Goal: Information Seeking & Learning: Learn about a topic

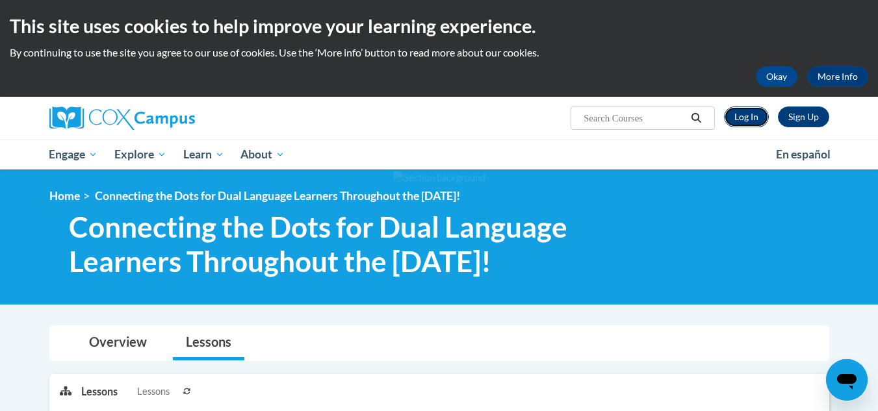
click at [748, 118] on link "Log In" at bounding box center [746, 117] width 45 height 21
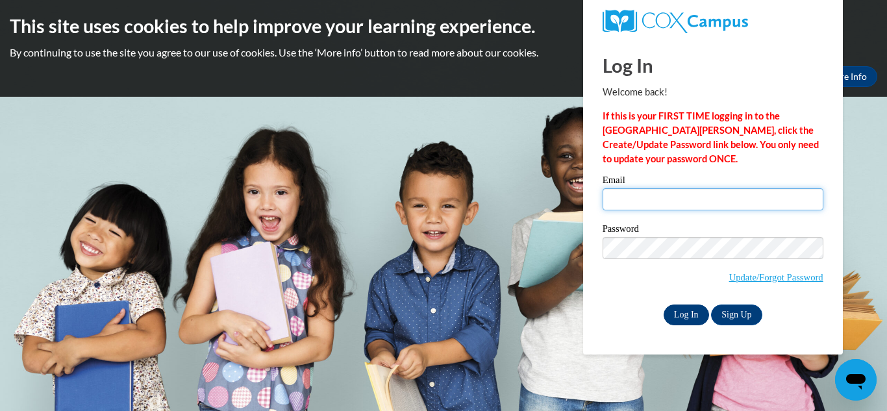
type input "chrno1018@gmail.com"
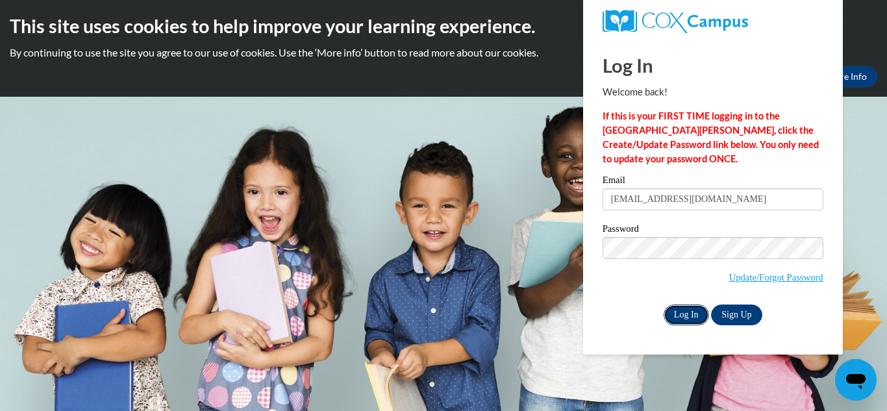
click at [670, 307] on input "Log In" at bounding box center [686, 315] width 45 height 21
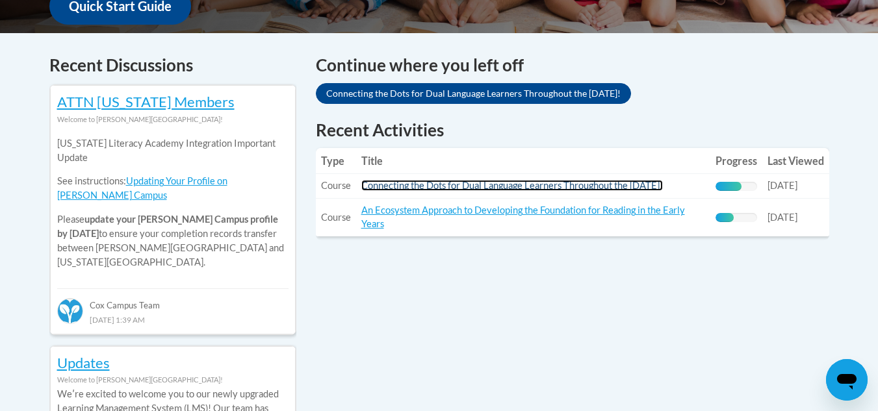
click at [652, 186] on link "Connecting the Dots for Dual Language Learners Throughout the [DATE]!" at bounding box center [511, 185] width 301 height 11
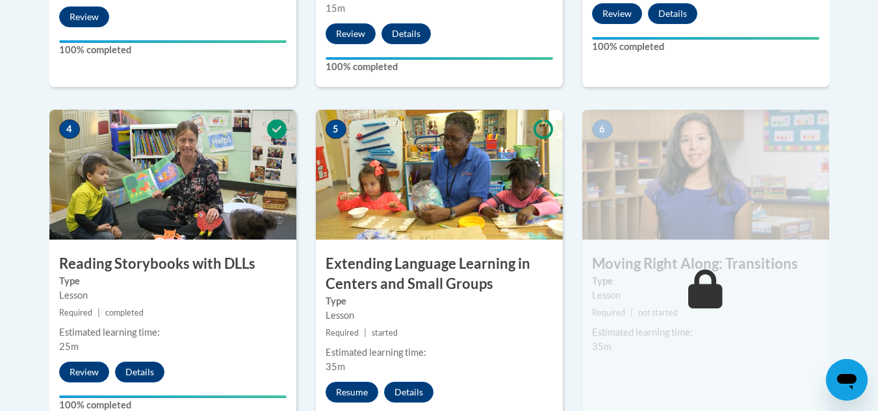
scroll to position [845, 0]
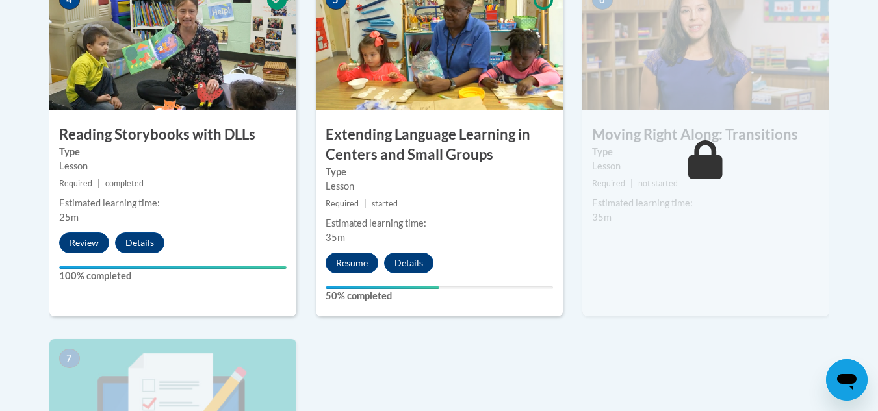
click at [448, 96] on img at bounding box center [439, 46] width 247 height 130
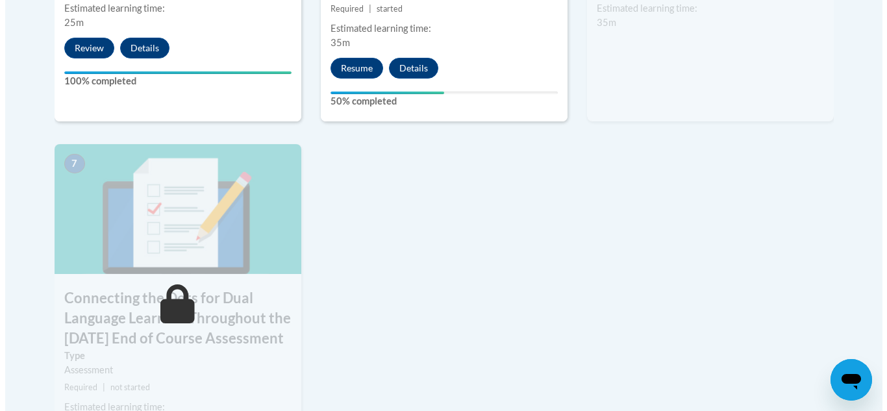
scroll to position [715, 0]
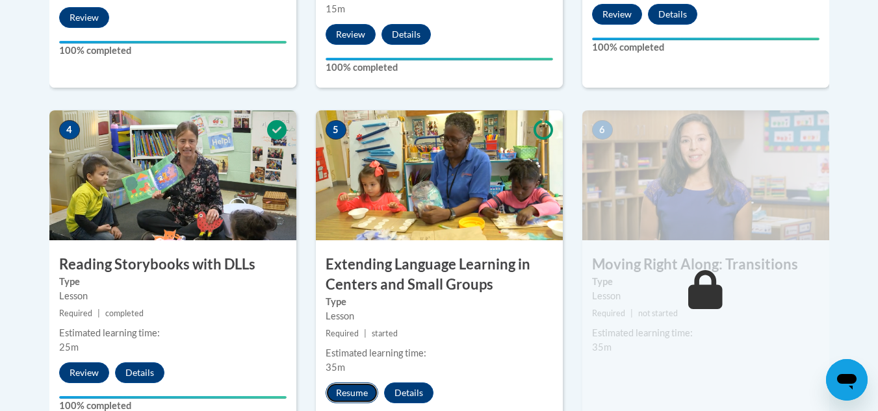
click at [359, 388] on button "Resume" at bounding box center [351, 393] width 53 height 21
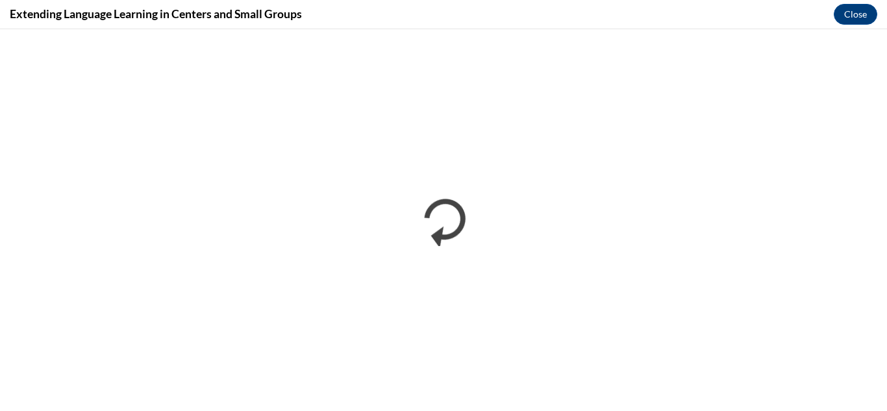
scroll to position [0, 0]
